Goal: Use online tool/utility: Utilize a website feature to perform a specific function

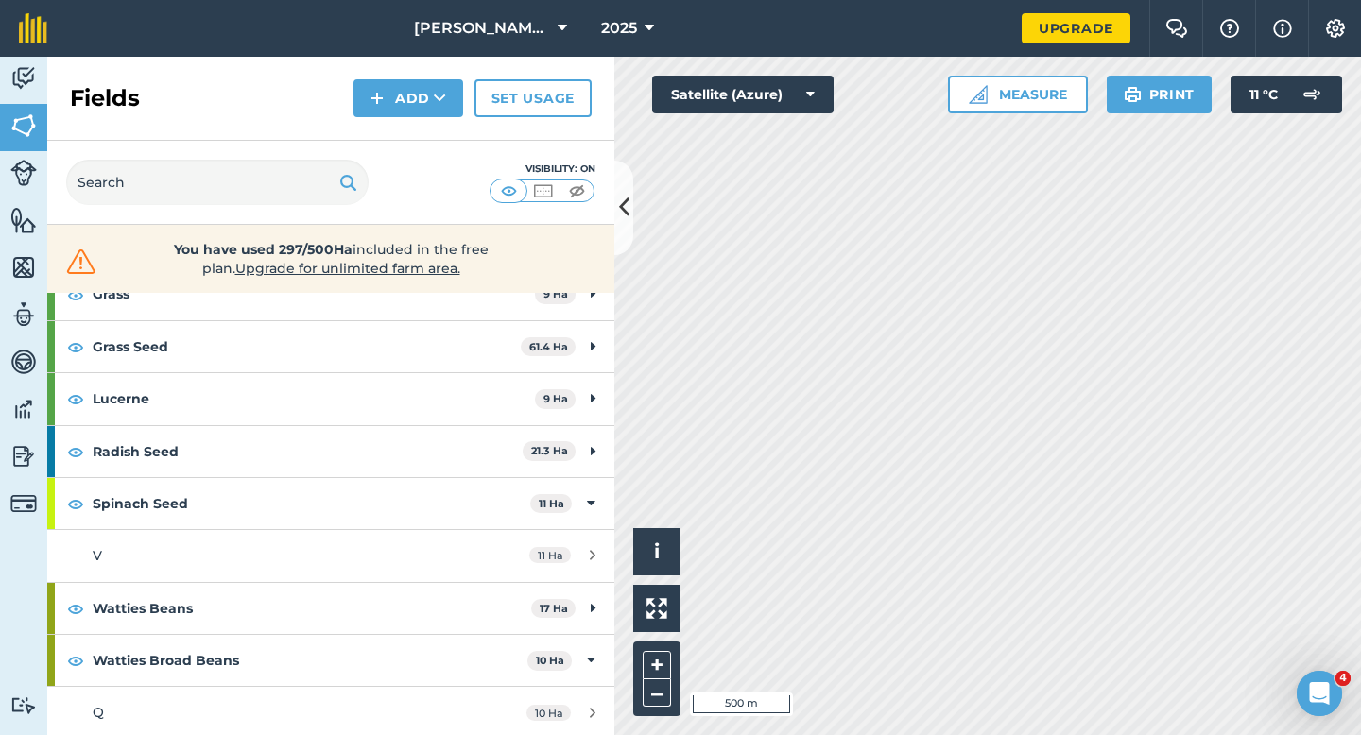
scroll to position [323, 0]
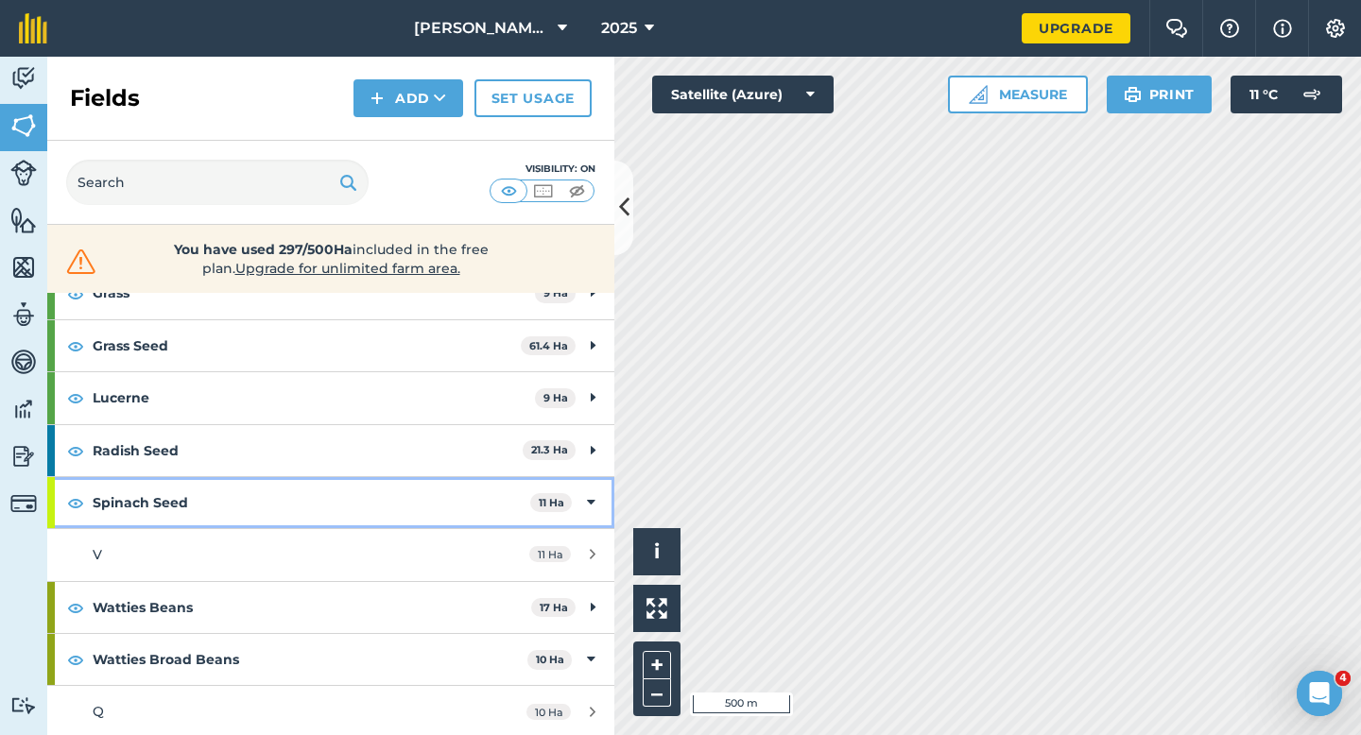
click at [582, 488] on div "Spinach Seed 11 Ha" at bounding box center [330, 502] width 567 height 51
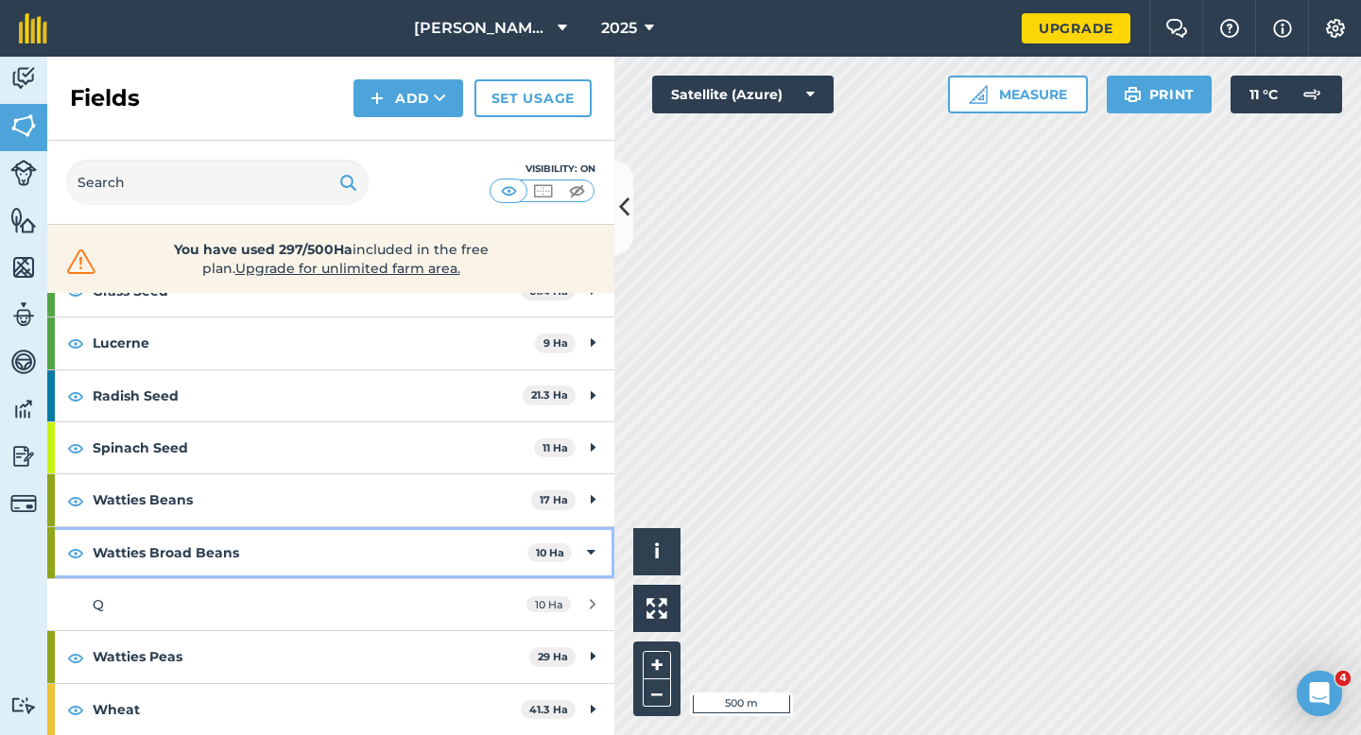
click at [592, 540] on div "Watties Broad Beans 10 Ha" at bounding box center [330, 552] width 567 height 51
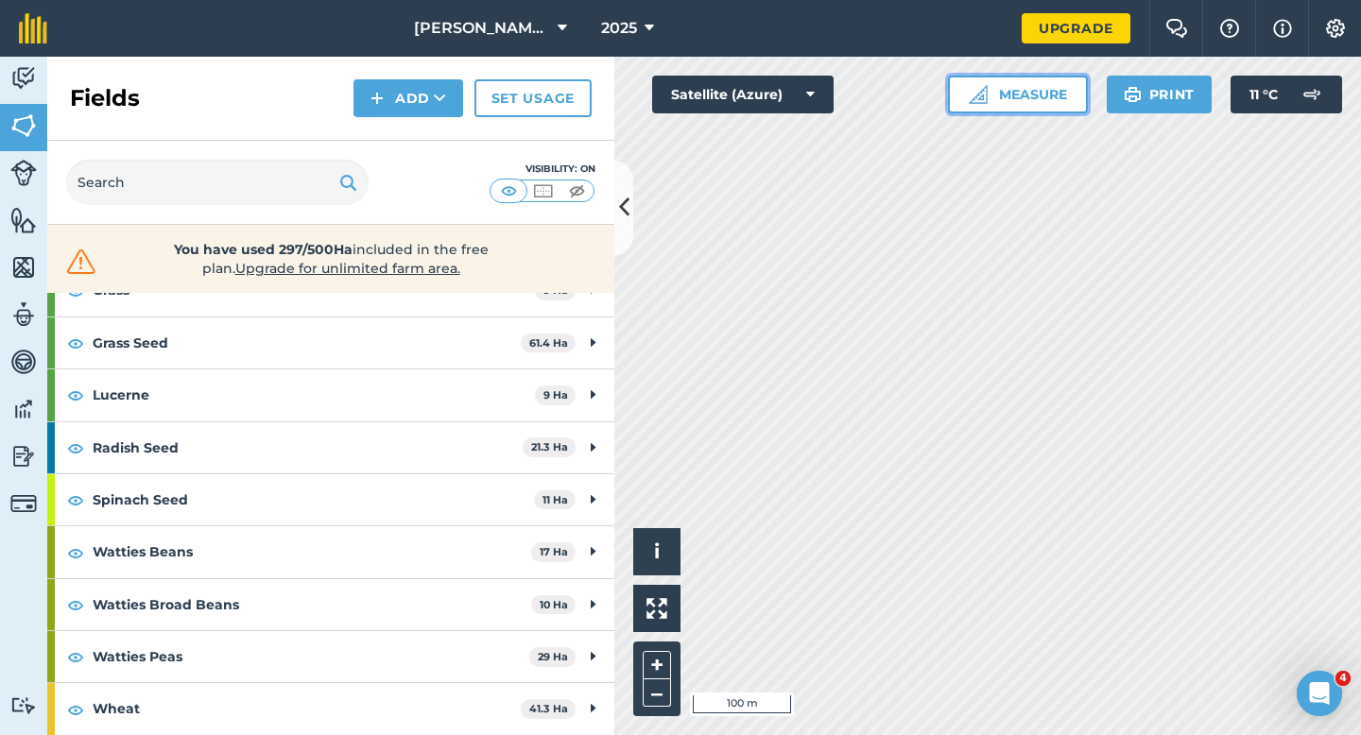
click at [982, 102] on img at bounding box center [978, 94] width 19 height 19
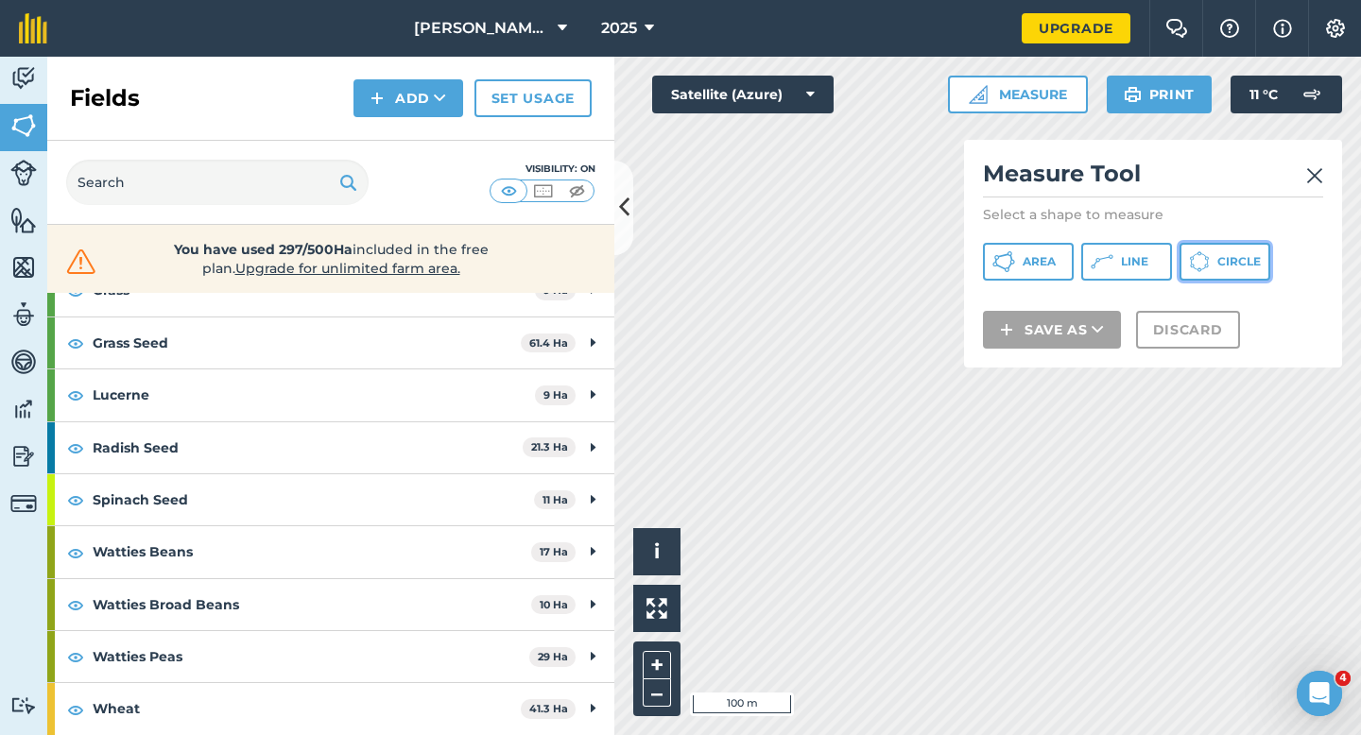
click at [1219, 254] on span "Circle" at bounding box center [1238, 261] width 43 height 15
click at [613, 346] on div "Activity Fields Livestock Features Maps Team Vehicles Data Reporting Billing Tu…" at bounding box center [680, 396] width 1361 height 679
click at [1314, 178] on img at bounding box center [1314, 175] width 17 height 23
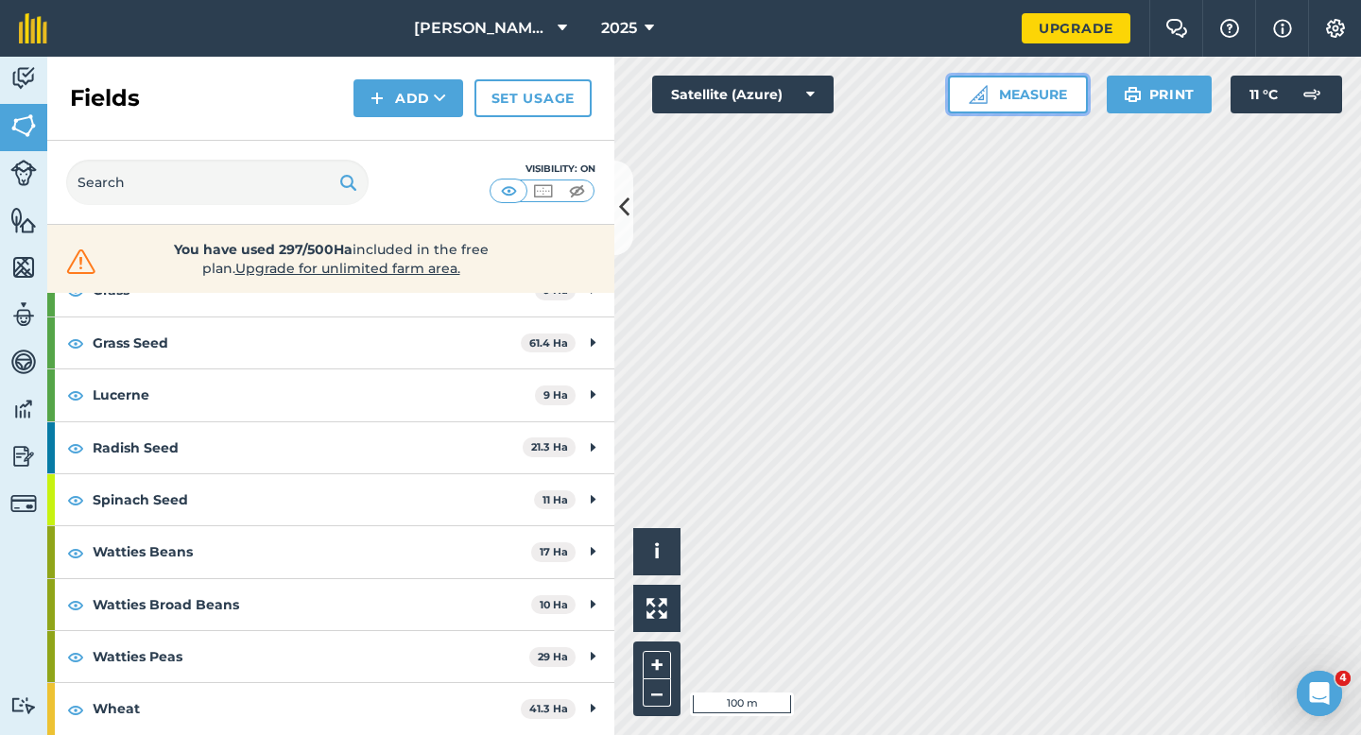
click at [1012, 76] on button "Measure" at bounding box center [1018, 95] width 140 height 38
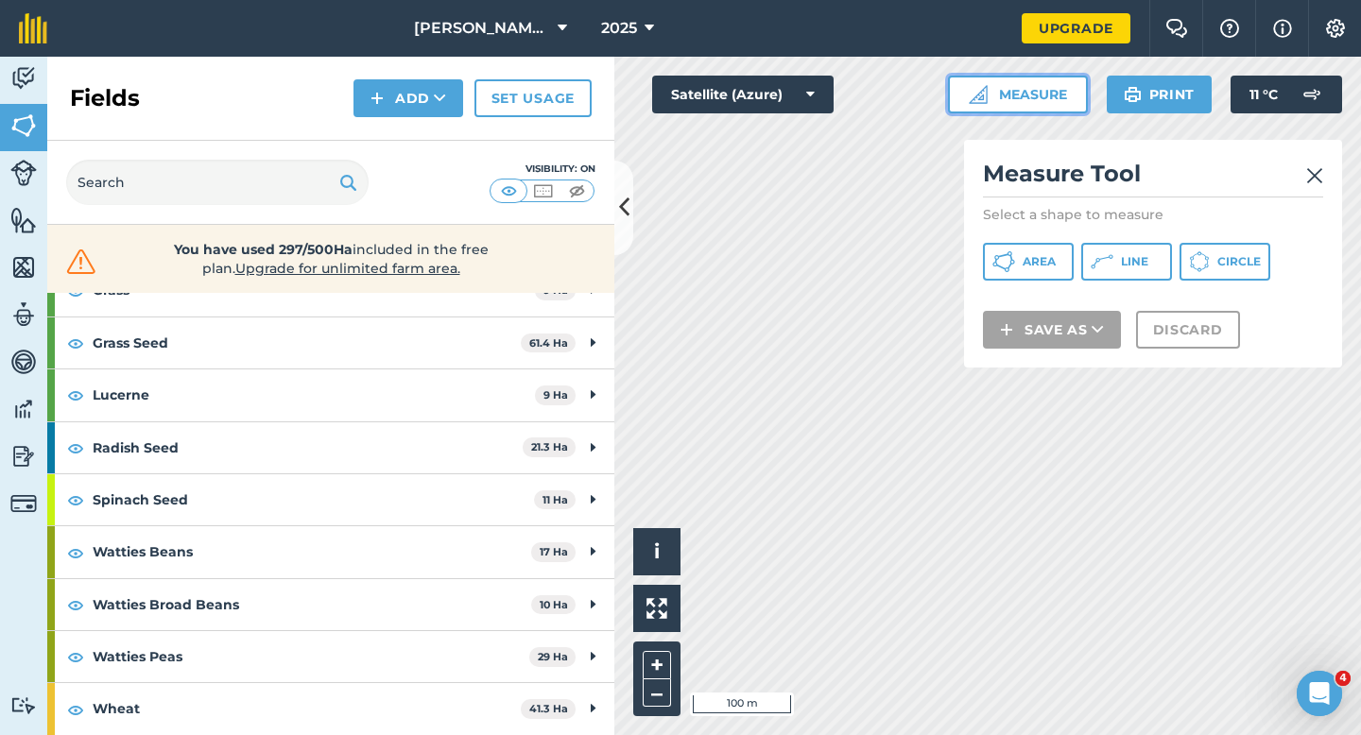
click at [1023, 95] on button "Measure" at bounding box center [1018, 95] width 140 height 38
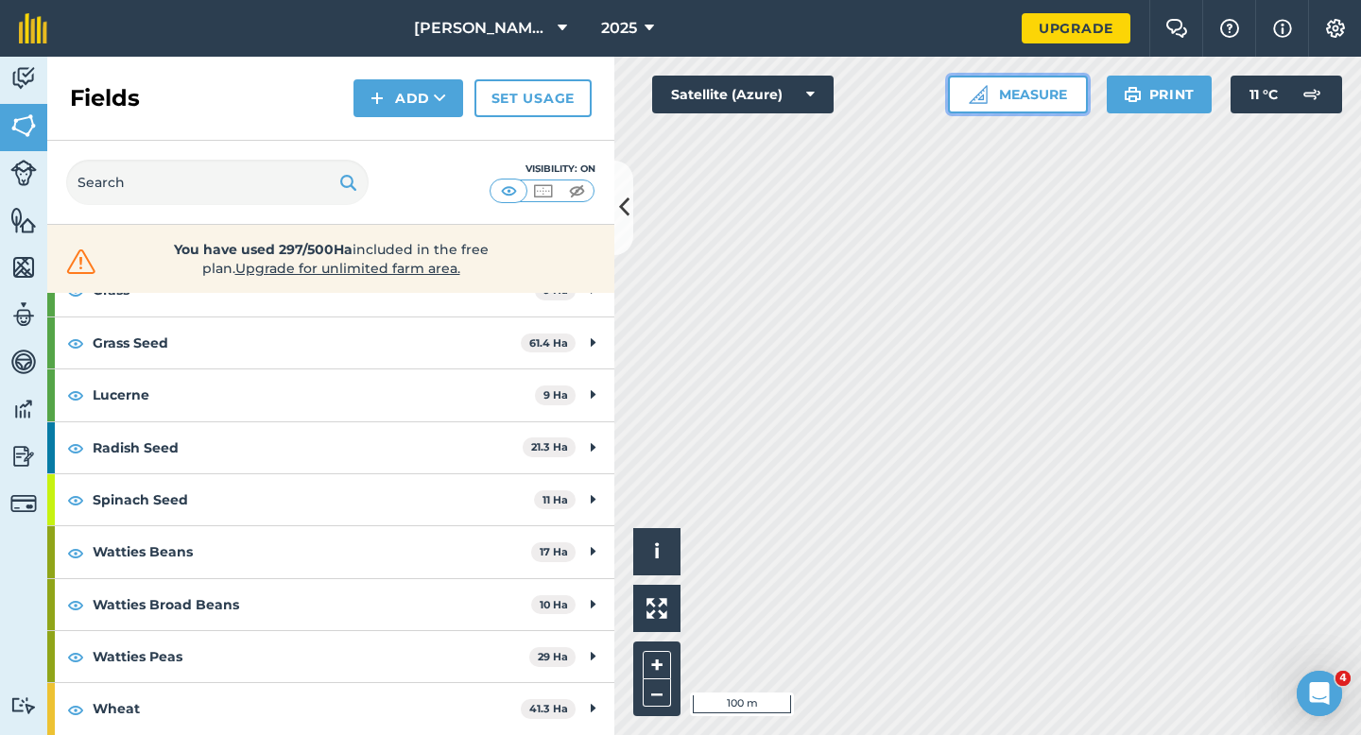
click at [1039, 86] on button "Measure" at bounding box center [1018, 95] width 140 height 38
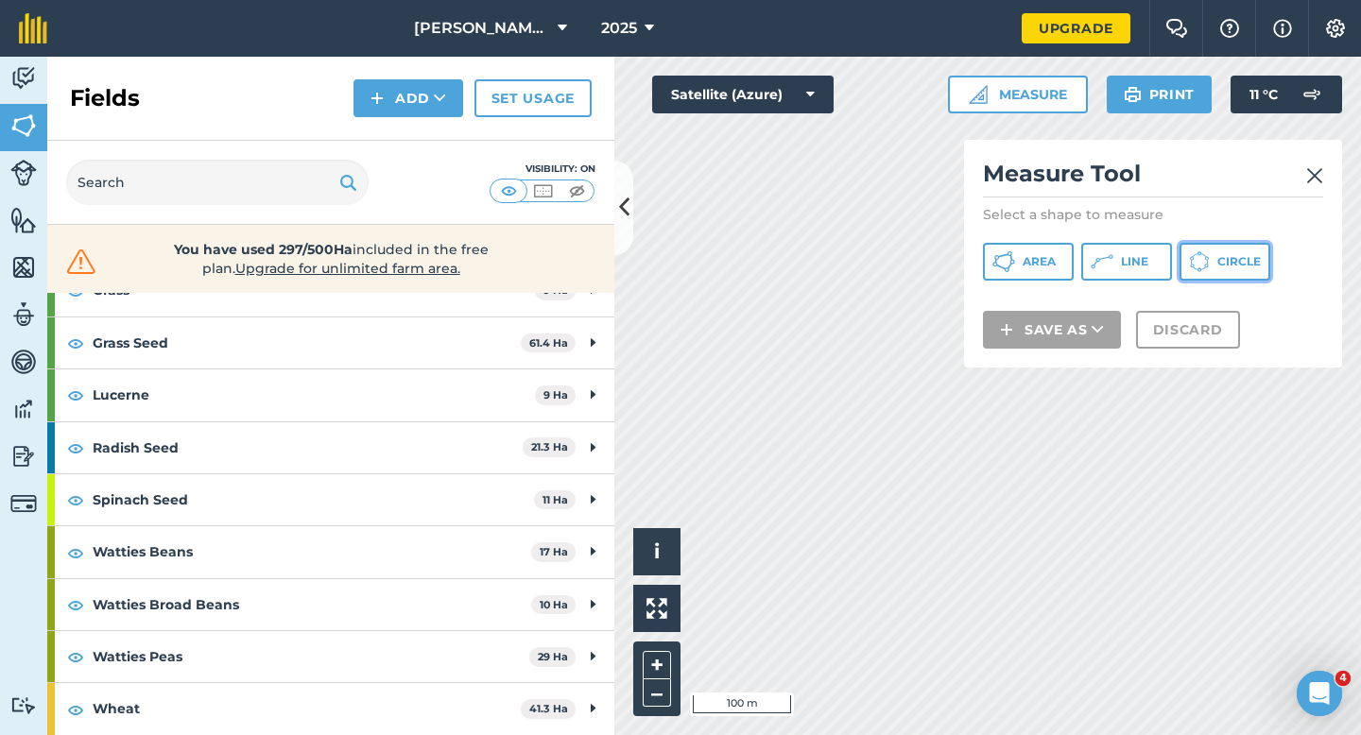
click at [1216, 260] on button "Circle" at bounding box center [1224, 262] width 91 height 38
click at [1212, 269] on button "Circle" at bounding box center [1224, 262] width 91 height 38
click at [1061, 284] on div "Measure Tool Select a shape to measure Area Line Circle Save as Discard" at bounding box center [1153, 254] width 378 height 228
click at [1060, 270] on button "Area" at bounding box center [1028, 262] width 91 height 38
click at [1201, 257] on icon at bounding box center [1199, 261] width 21 height 21
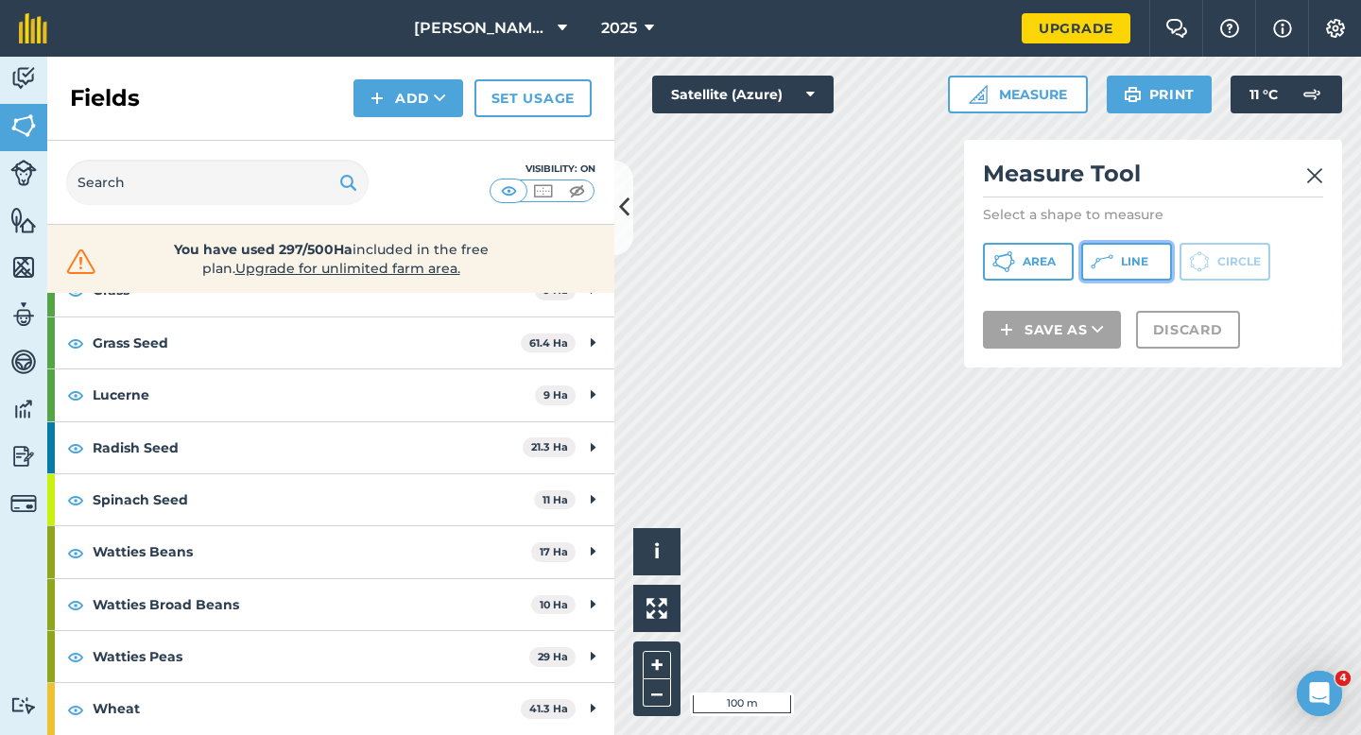
click at [1149, 280] on button "Line" at bounding box center [1126, 262] width 91 height 38
click at [1191, 272] on icon at bounding box center [1199, 261] width 21 height 21
click at [1231, 250] on button "Circle" at bounding box center [1224, 262] width 91 height 38
click at [1142, 249] on button "Line" at bounding box center [1126, 262] width 91 height 38
click at [1228, 249] on button "Circle" at bounding box center [1224, 262] width 91 height 38
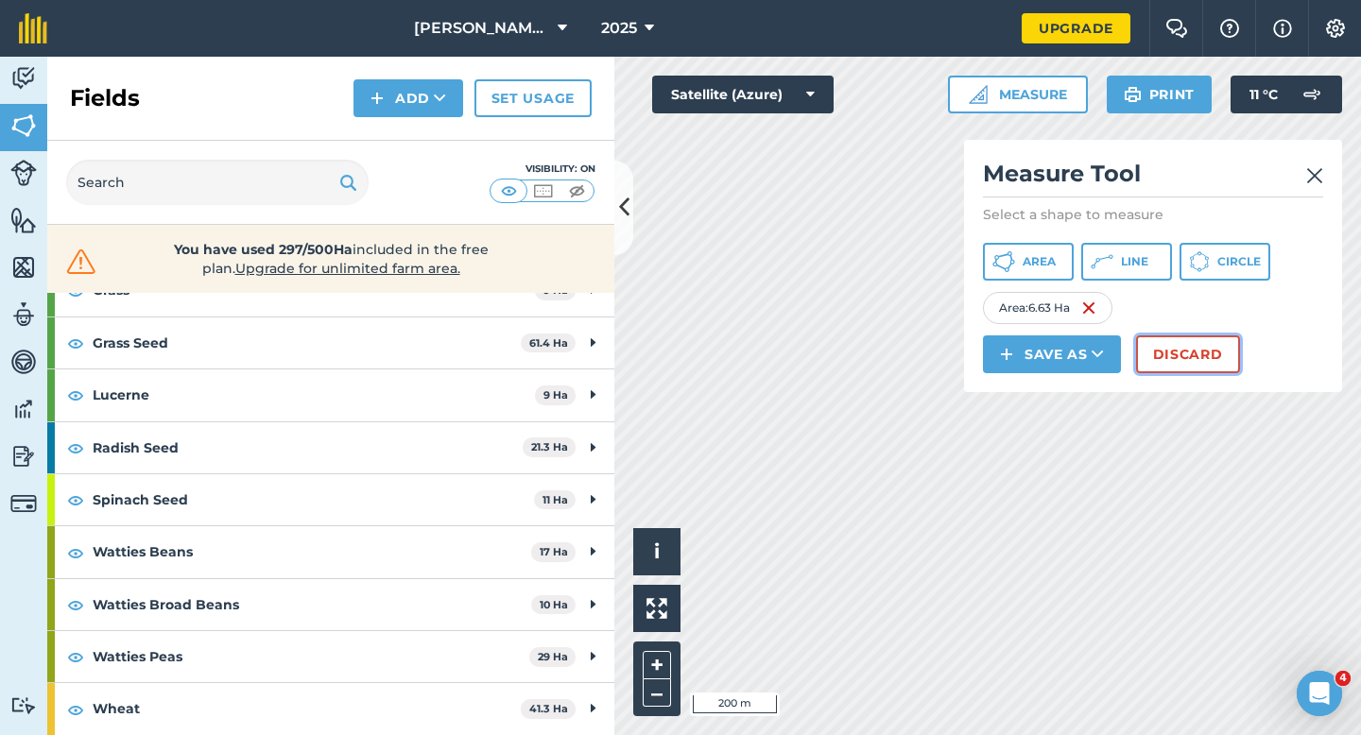
click at [1194, 354] on button "Discard" at bounding box center [1188, 354] width 104 height 38
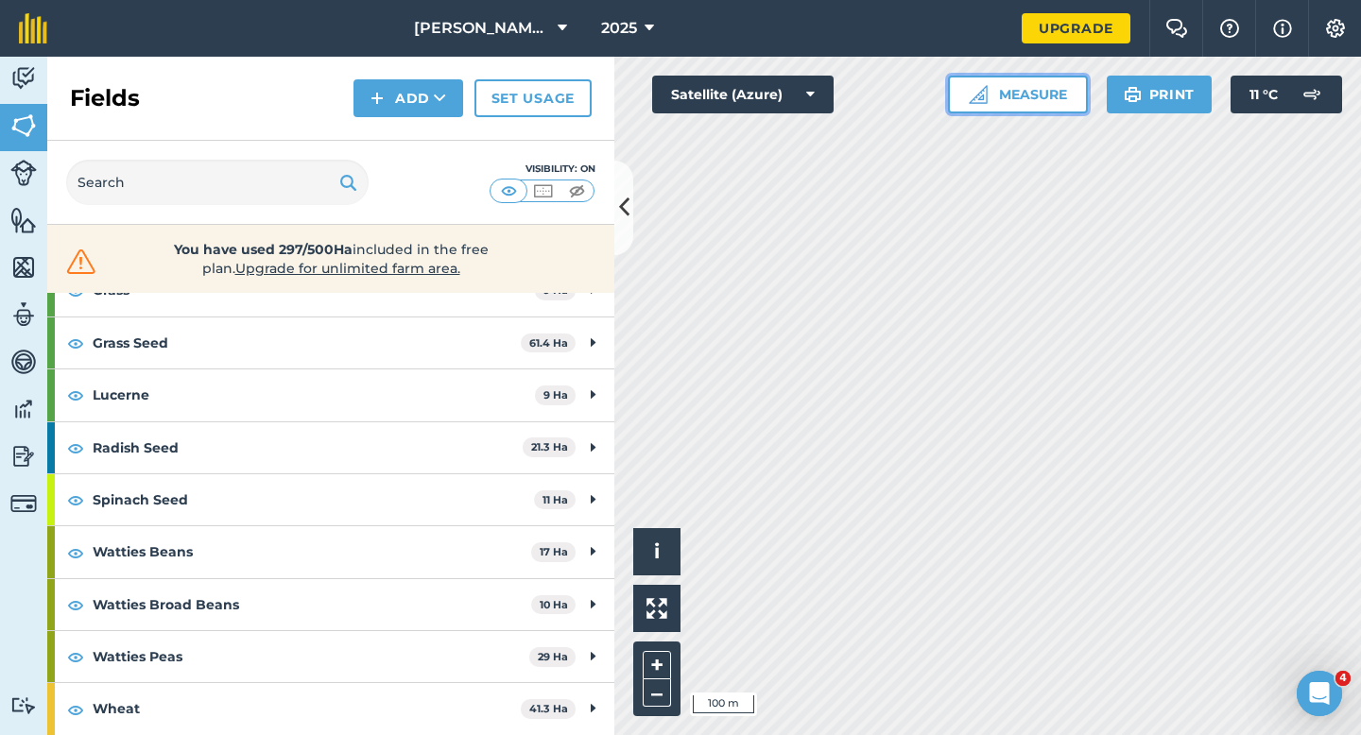
click at [1033, 91] on button "Measure" at bounding box center [1018, 95] width 140 height 38
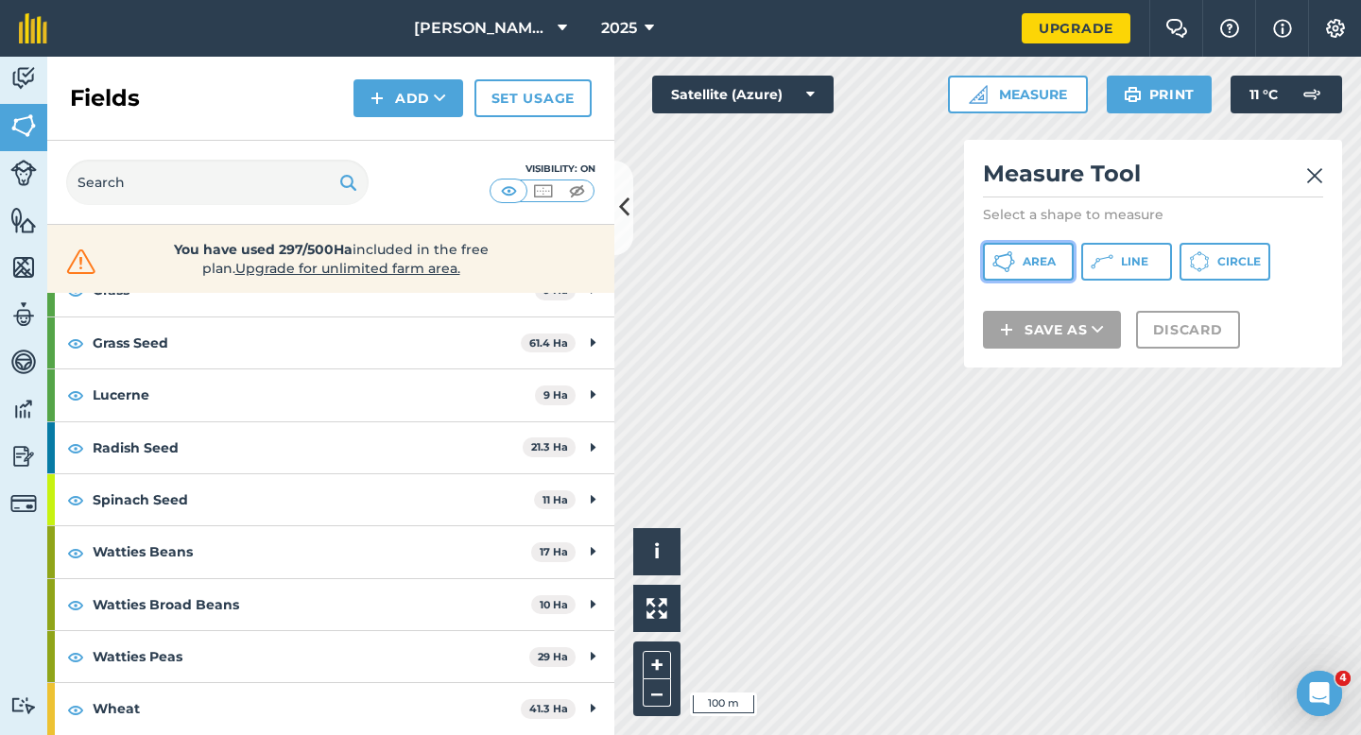
click at [1063, 258] on button "Area" at bounding box center [1028, 262] width 91 height 38
click at [1159, 249] on button "Line" at bounding box center [1126, 262] width 91 height 38
click at [1194, 249] on button "Circle" at bounding box center [1224, 262] width 91 height 38
click at [1008, 251] on icon at bounding box center [1009, 253] width 5 height 5
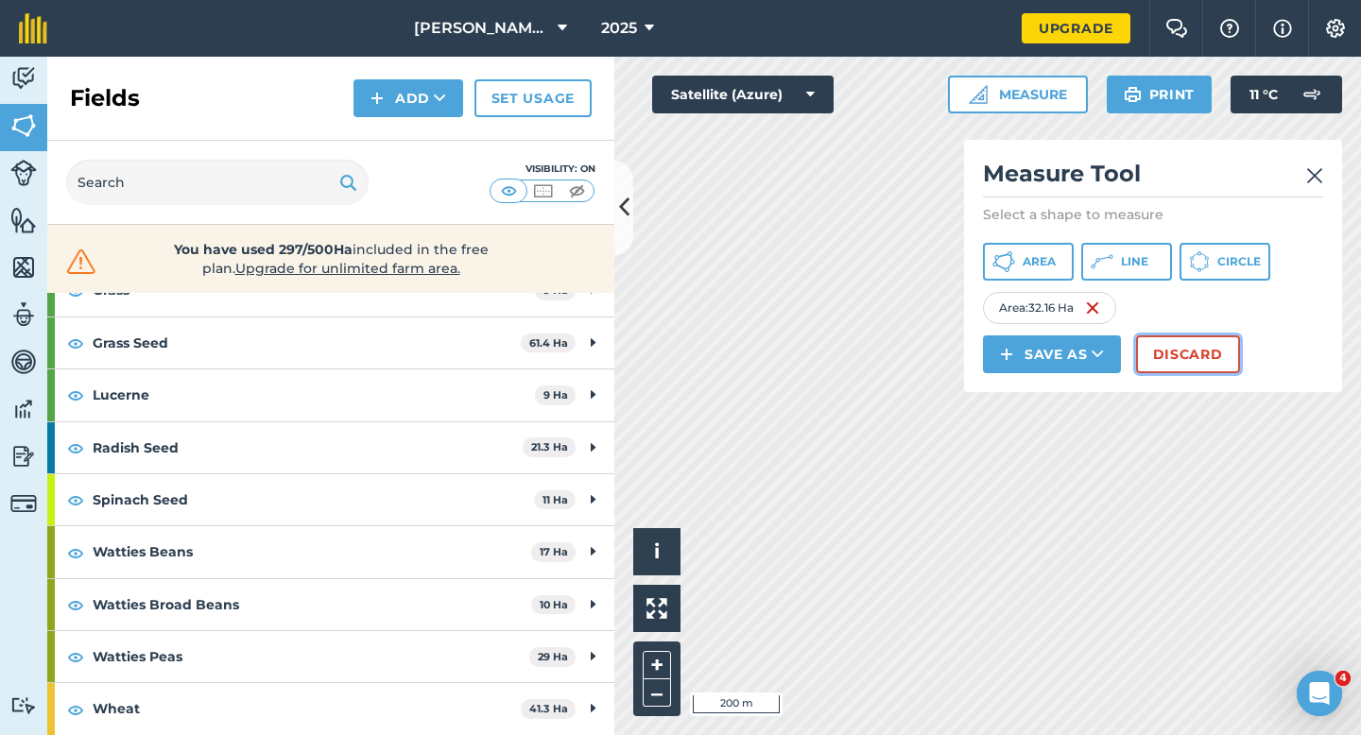
click at [1215, 341] on button "Discard" at bounding box center [1188, 354] width 104 height 38
